Goal: Task Accomplishment & Management: Manage account settings

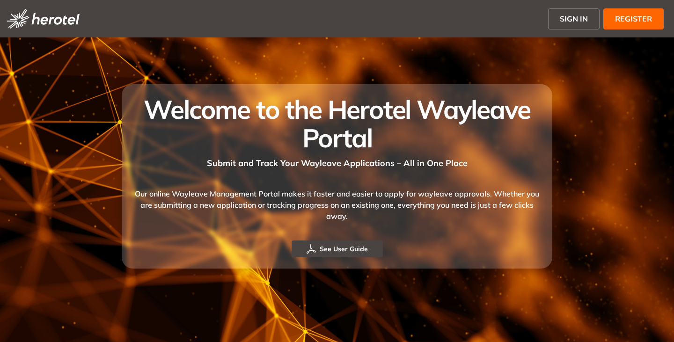
click at [569, 15] on span "SIGN IN" at bounding box center [574, 18] width 28 height 11
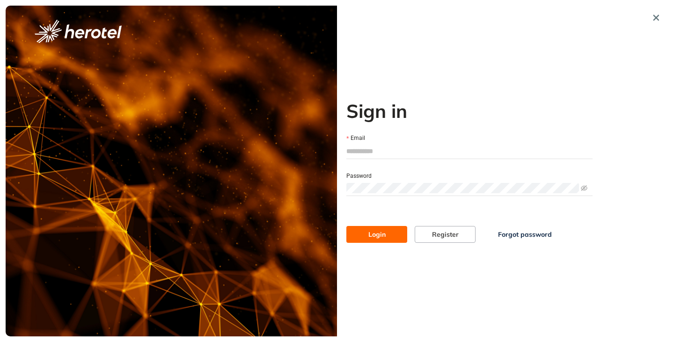
click at [363, 147] on input "Email" at bounding box center [469, 151] width 246 height 14
type input "**********"
click at [346, 226] on button "Login" at bounding box center [376, 234] width 61 height 17
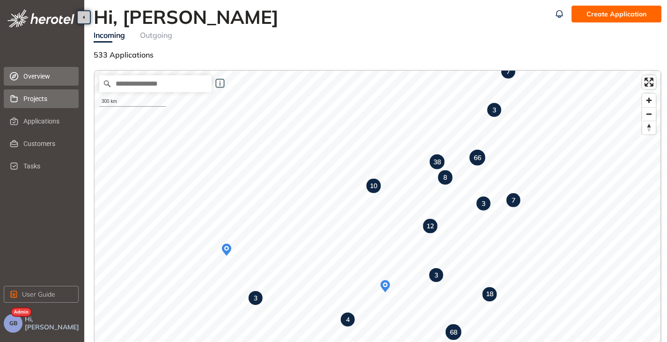
click at [32, 102] on span "Projects" at bounding box center [47, 98] width 48 height 19
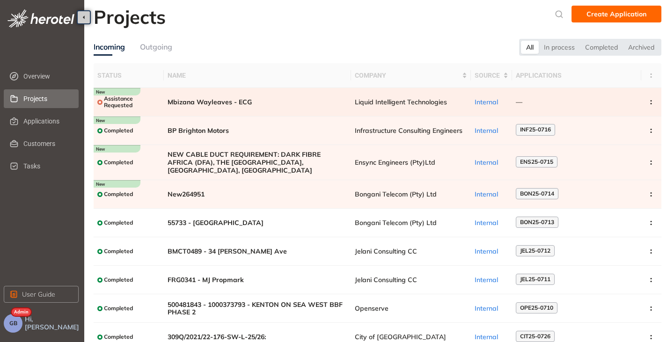
click at [249, 96] on td "Mbizana Wayleaves - ECG" at bounding box center [257, 102] width 187 height 29
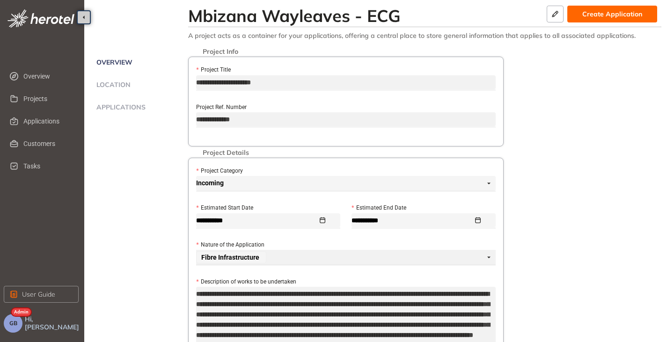
click at [116, 85] on span "Location" at bounding box center [112, 85] width 37 height 8
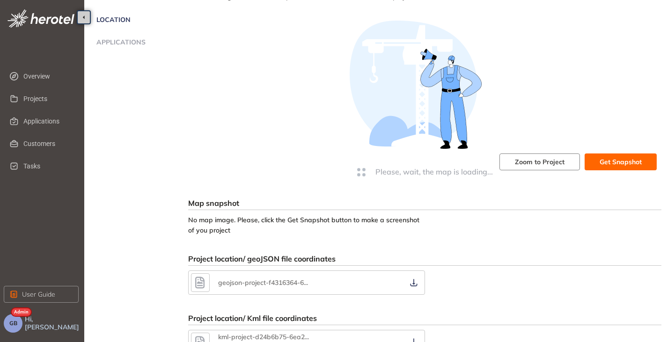
scroll to position [110, 0]
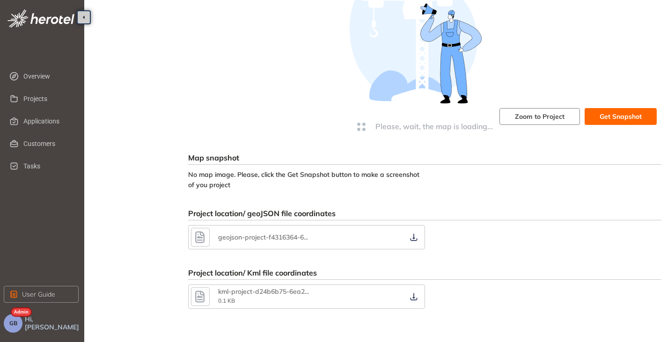
click at [201, 296] on icon "button" at bounding box center [199, 297] width 9 height 12
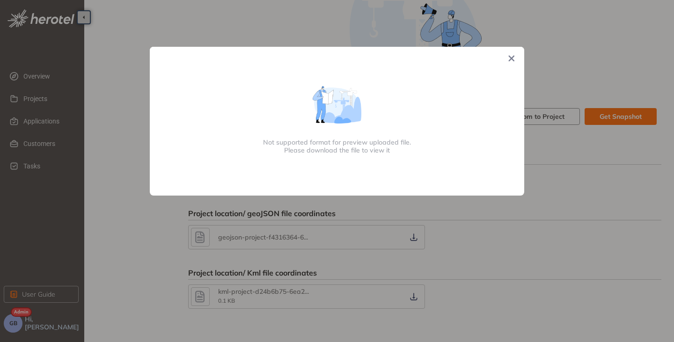
click at [515, 60] on span "Close" at bounding box center [511, 59] width 25 height 25
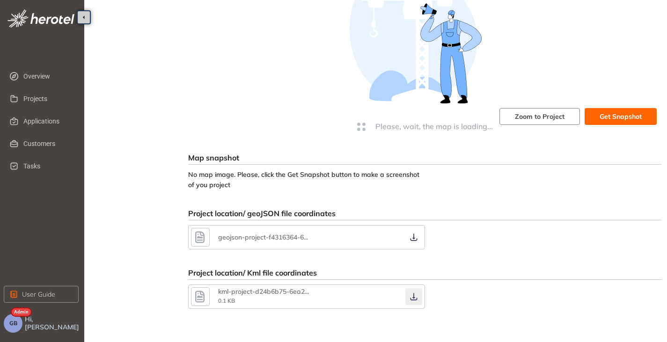
click at [414, 296] on icon "button" at bounding box center [413, 296] width 9 height 7
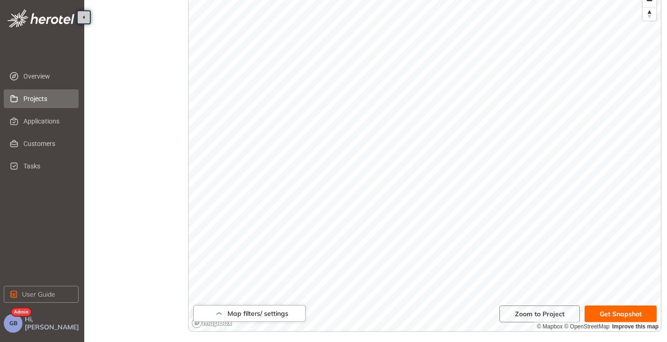
click at [31, 101] on span "Projects" at bounding box center [47, 98] width 48 height 19
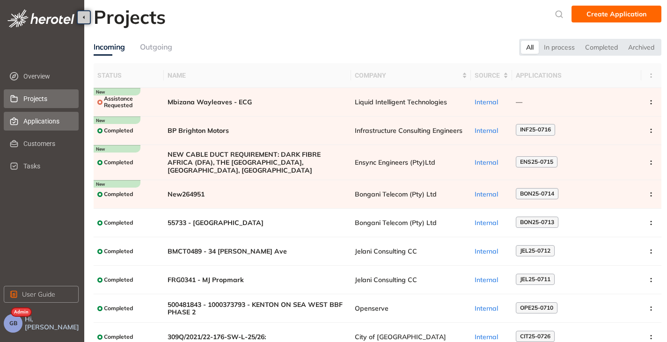
click at [28, 115] on span "Applications" at bounding box center [47, 121] width 48 height 19
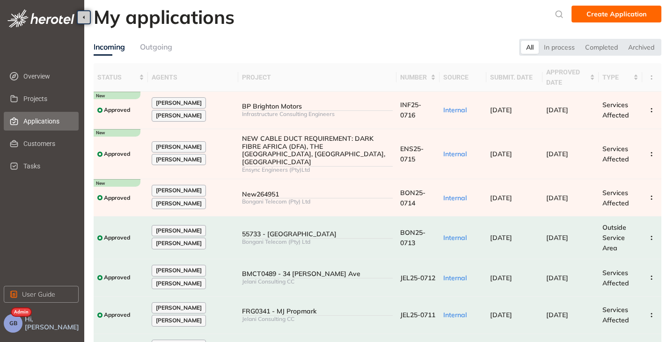
click at [11, 332] on button "GB" at bounding box center [13, 323] width 19 height 19
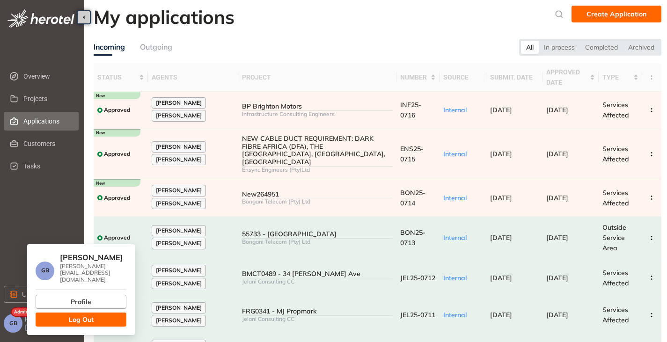
click at [68, 313] on button "Log Out" at bounding box center [81, 320] width 91 height 14
